Goal: Communication & Community: Answer question/provide support

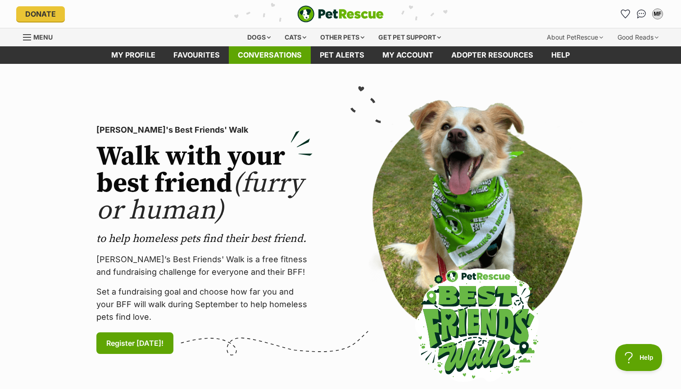
click at [269, 54] on link "Conversations" at bounding box center [270, 55] width 82 height 18
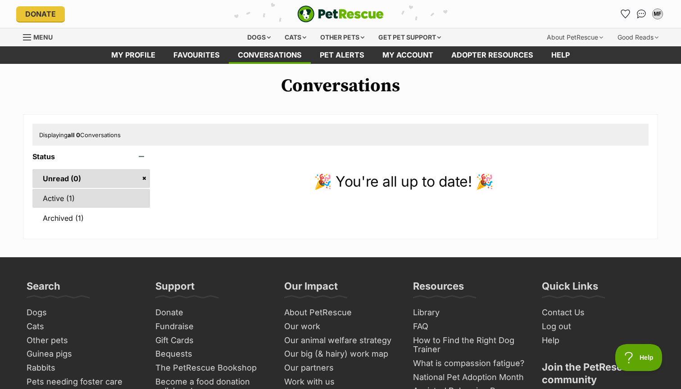
click at [54, 198] on link "Active (1)" at bounding box center [90, 198] width 117 height 19
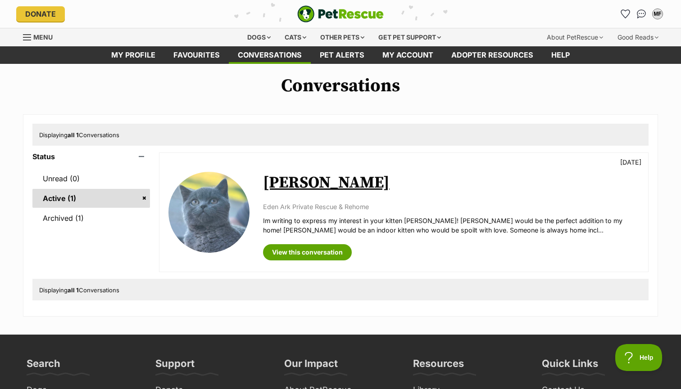
click at [290, 183] on link "Taylor" at bounding box center [326, 183] width 126 height 20
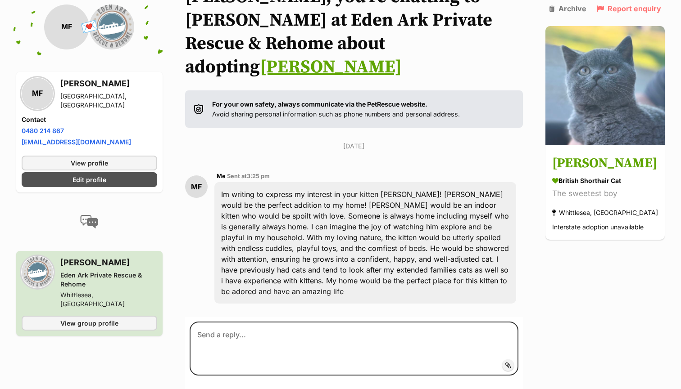
scroll to position [103, 0]
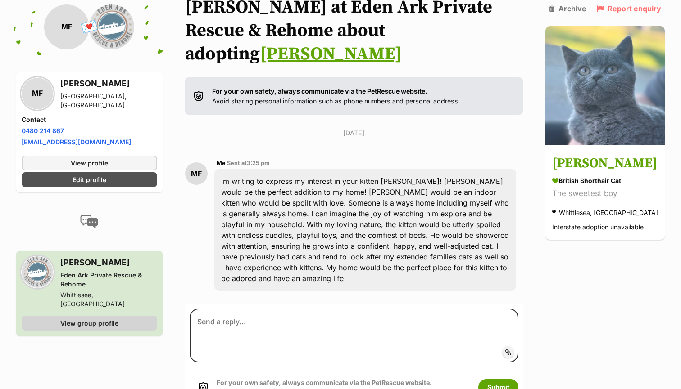
click at [121, 317] on link "View group profile" at bounding box center [89, 323] width 135 height 15
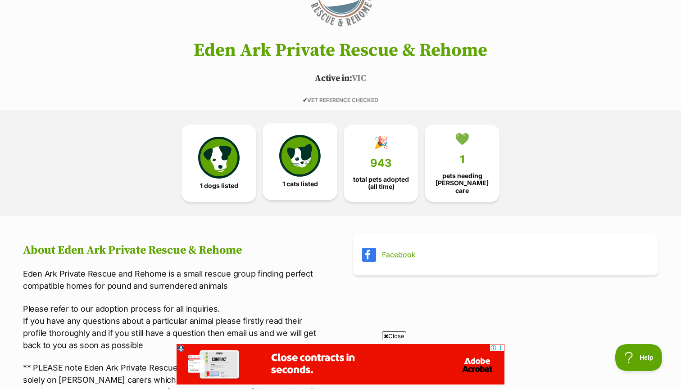
click at [300, 175] on link "1 cats listed" at bounding box center [299, 161] width 75 height 77
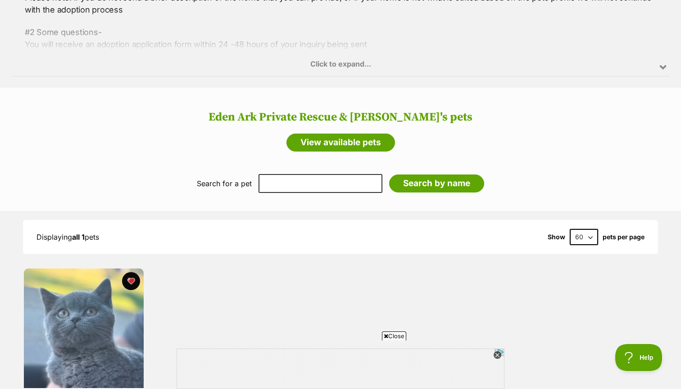
scroll to position [659, 0]
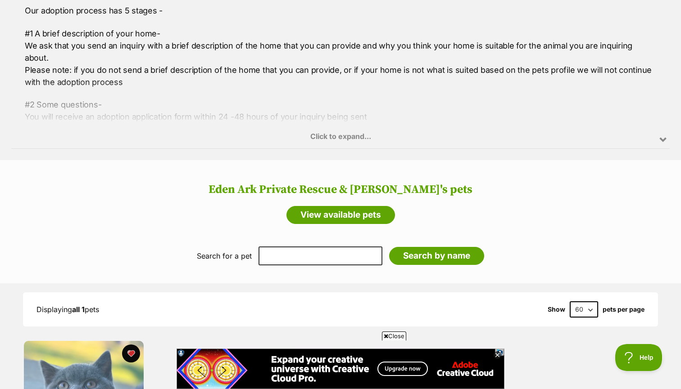
click at [657, 126] on div "Click to expand..." at bounding box center [340, 113] width 658 height 70
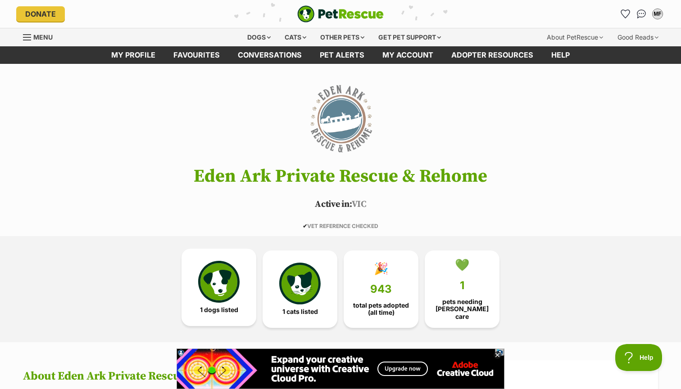
scroll to position [0, 0]
click at [230, 284] on img at bounding box center [218, 281] width 41 height 41
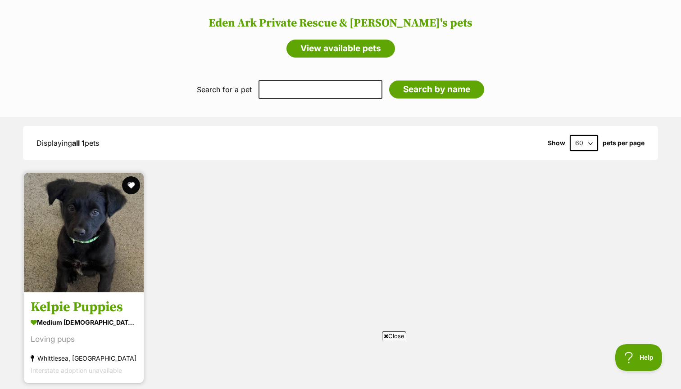
click at [99, 285] on link at bounding box center [84, 289] width 120 height 9
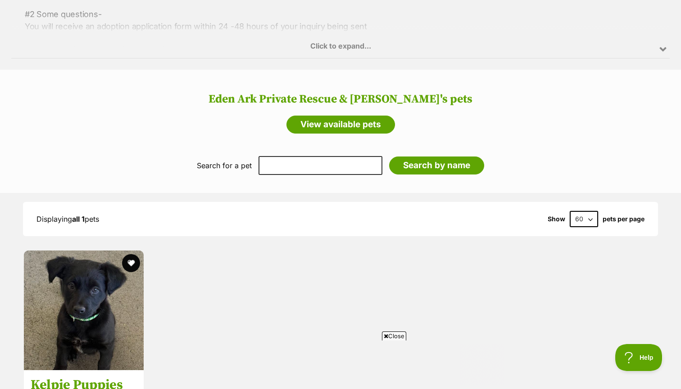
scroll to position [709, 0]
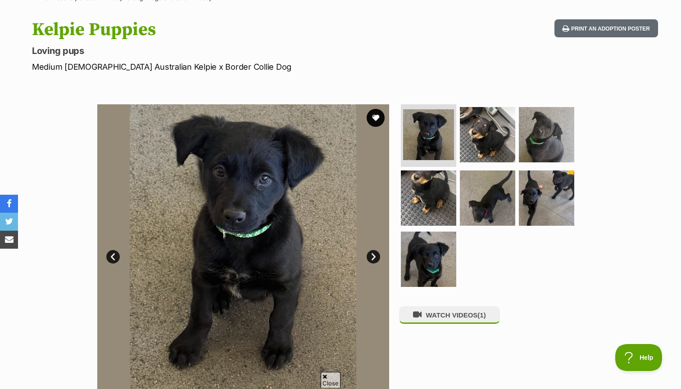
scroll to position [96, 0]
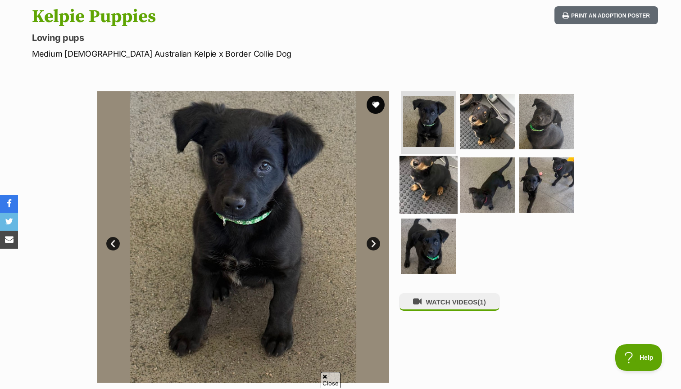
click at [401, 161] on img at bounding box center [428, 185] width 58 height 58
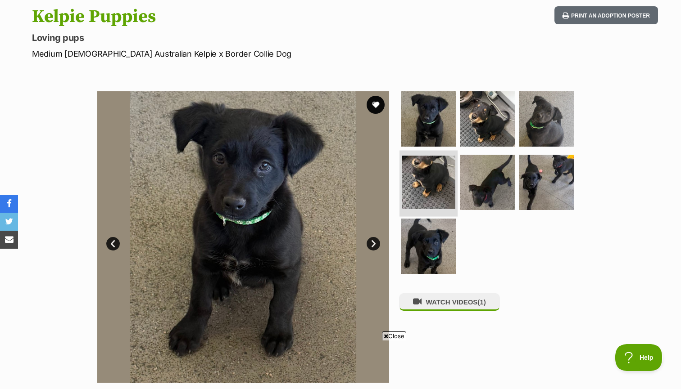
scroll to position [0, 0]
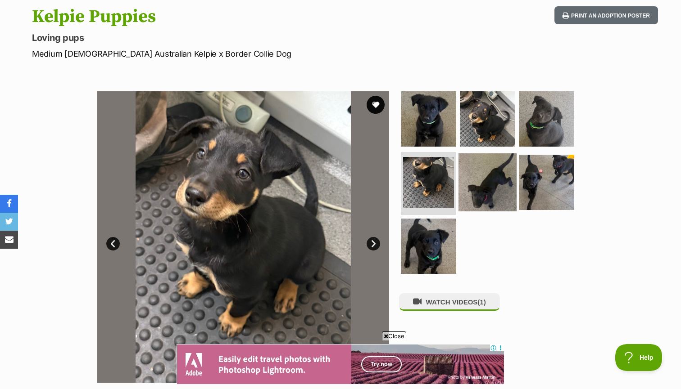
click at [482, 180] on img at bounding box center [487, 182] width 58 height 58
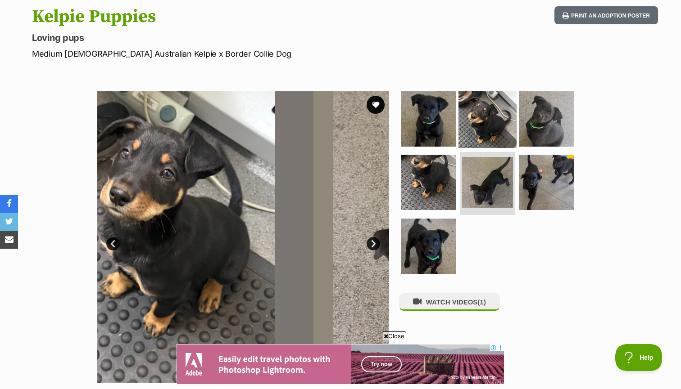
click at [500, 125] on img at bounding box center [487, 119] width 58 height 58
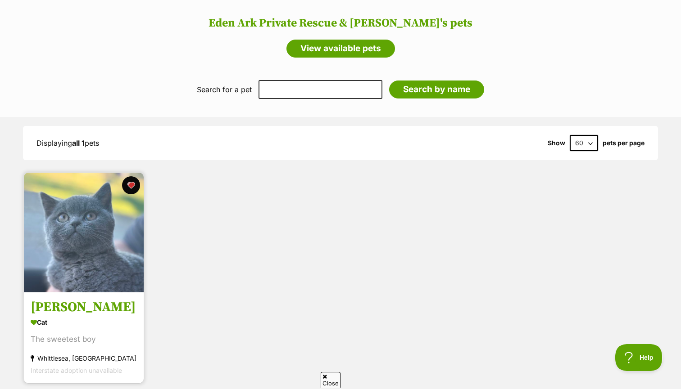
click at [88, 269] on img at bounding box center [84, 233] width 120 height 120
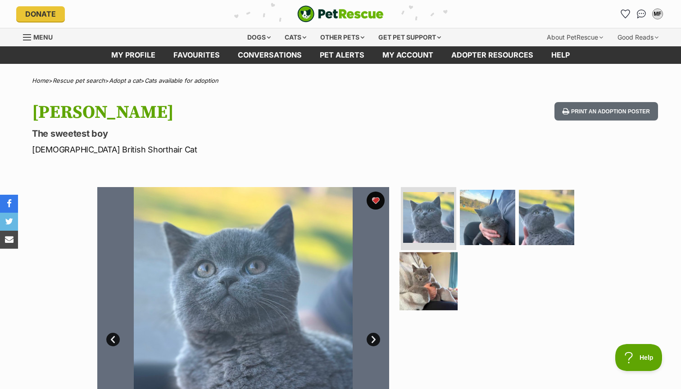
click at [424, 275] on img at bounding box center [428, 281] width 58 height 58
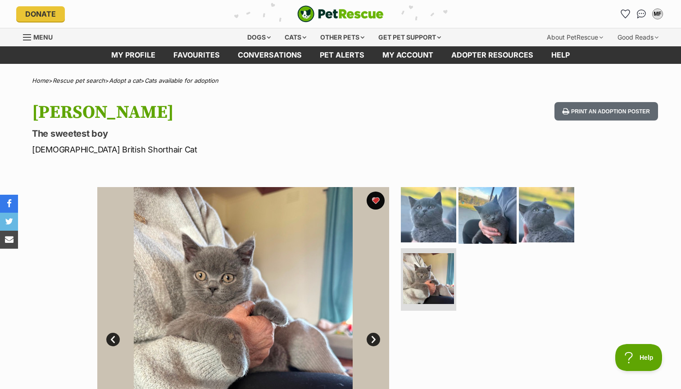
click at [501, 224] on img at bounding box center [487, 215] width 58 height 58
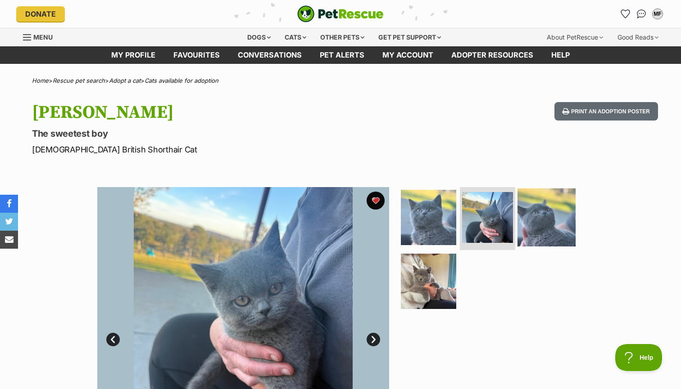
click at [551, 222] on img at bounding box center [546, 218] width 58 height 58
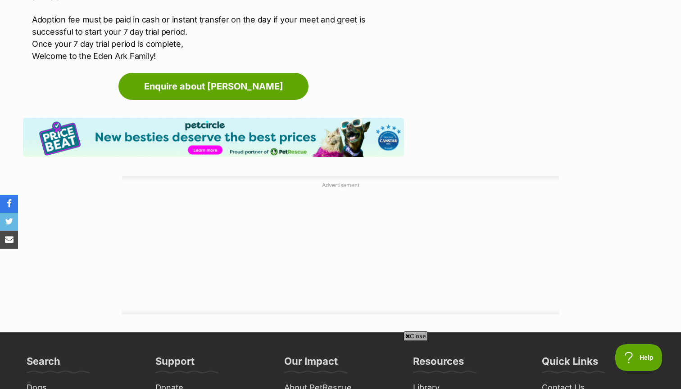
scroll to position [1294, 0]
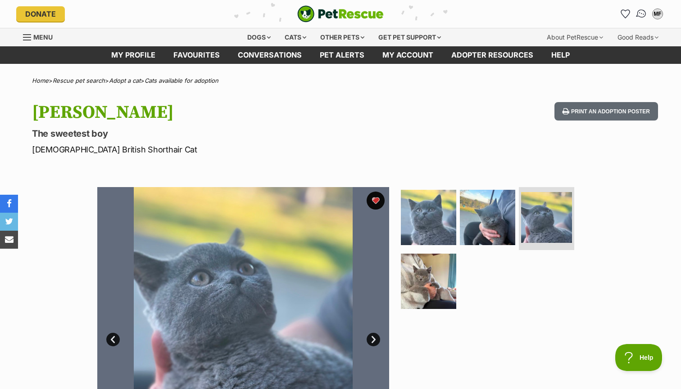
scroll to position [0, 0]
click at [642, 18] on img "Conversations" at bounding box center [641, 14] width 12 height 12
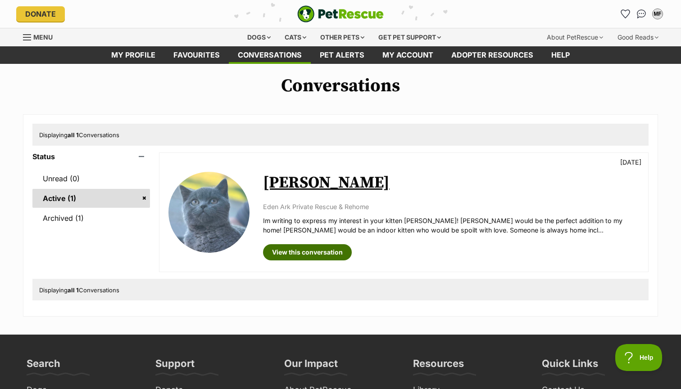
click at [318, 250] on link "View this conversation" at bounding box center [307, 252] width 89 height 16
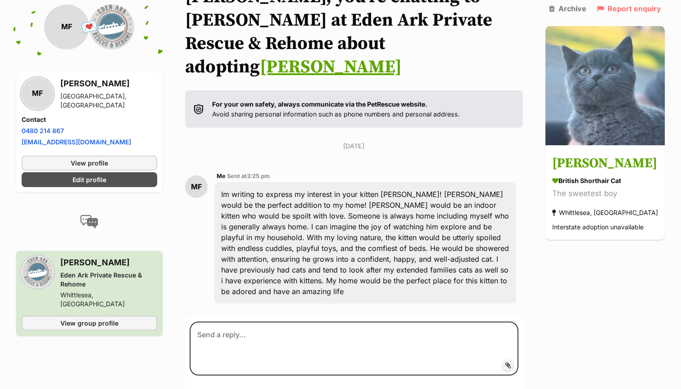
scroll to position [103, 0]
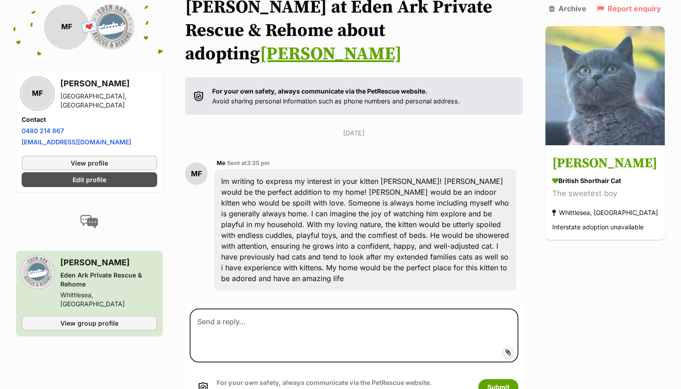
click at [43, 269] on img at bounding box center [38, 273] width 32 height 32
click at [77, 264] on h3 "[PERSON_NAME]" at bounding box center [108, 263] width 97 height 13
click at [89, 319] on span "View group profile" at bounding box center [89, 323] width 58 height 9
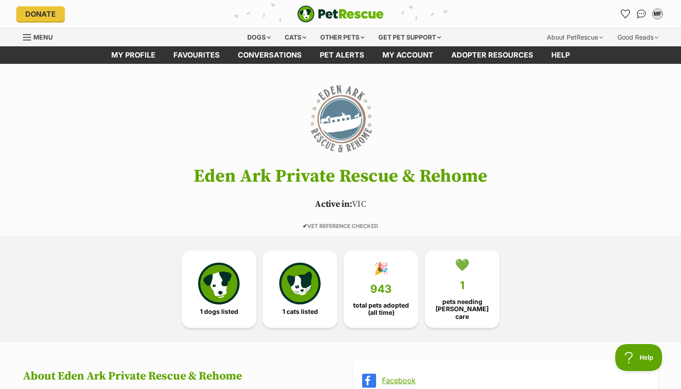
scroll to position [158, 0]
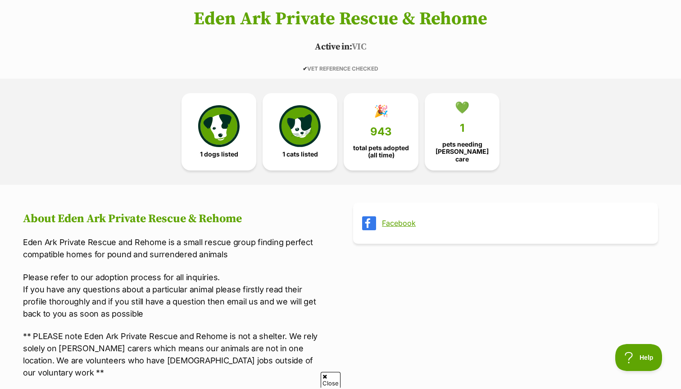
click at [340, 66] on span "✔ VET REFERENCE CHECKED" at bounding box center [340, 68] width 76 height 7
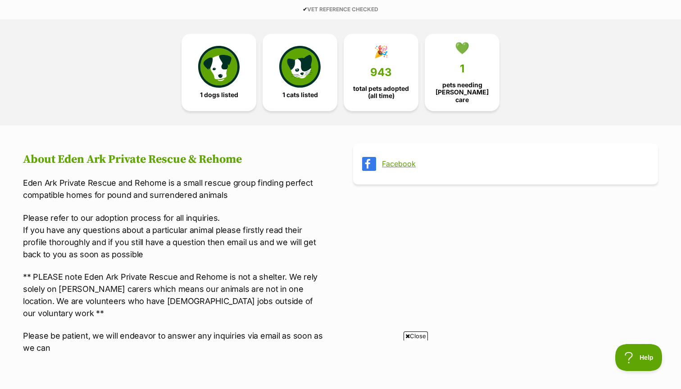
scroll to position [242, 0]
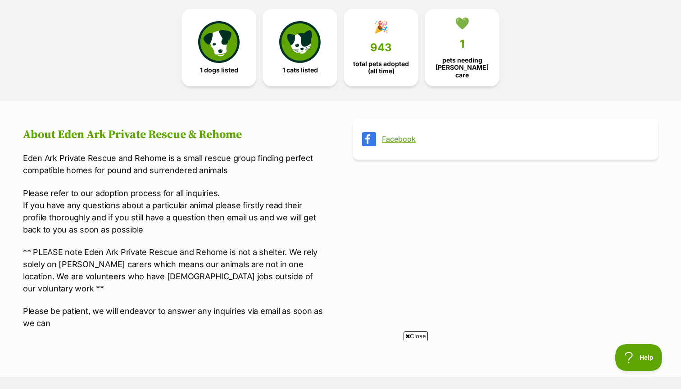
click at [146, 59] on div "1 dogs listed 1 cats listed 🎉 943 total pets adopted (all time) 💚 1 pets needin…" at bounding box center [340, 48] width 405 height 106
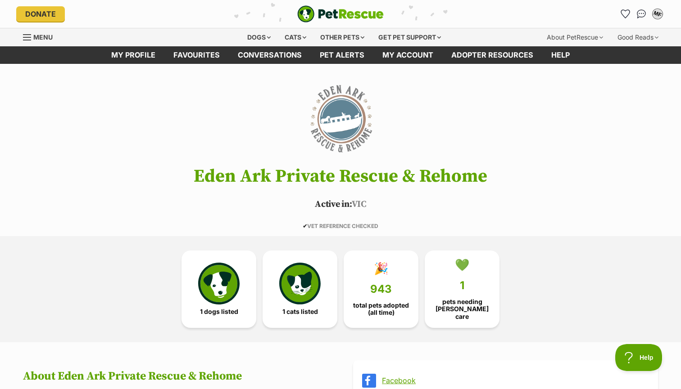
scroll to position [0, 0]
click at [599, 36] on div "About PetRescue" at bounding box center [574, 37] width 69 height 18
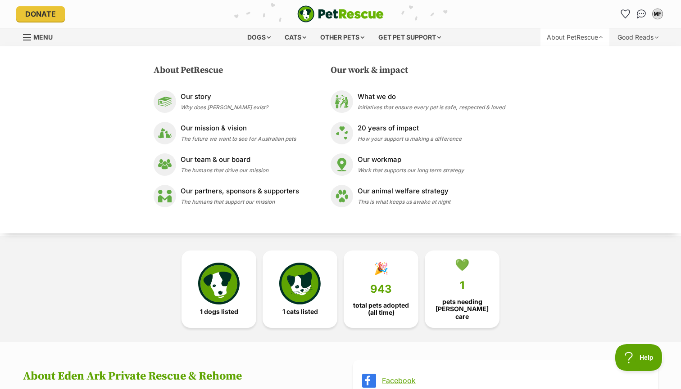
click at [98, 337] on div "1 dogs listed 1 cats listed 🎉 943 total pets adopted (all time) 💚 1 pets needin…" at bounding box center [340, 289] width 681 height 106
